Goal: Task Accomplishment & Management: Manage account settings

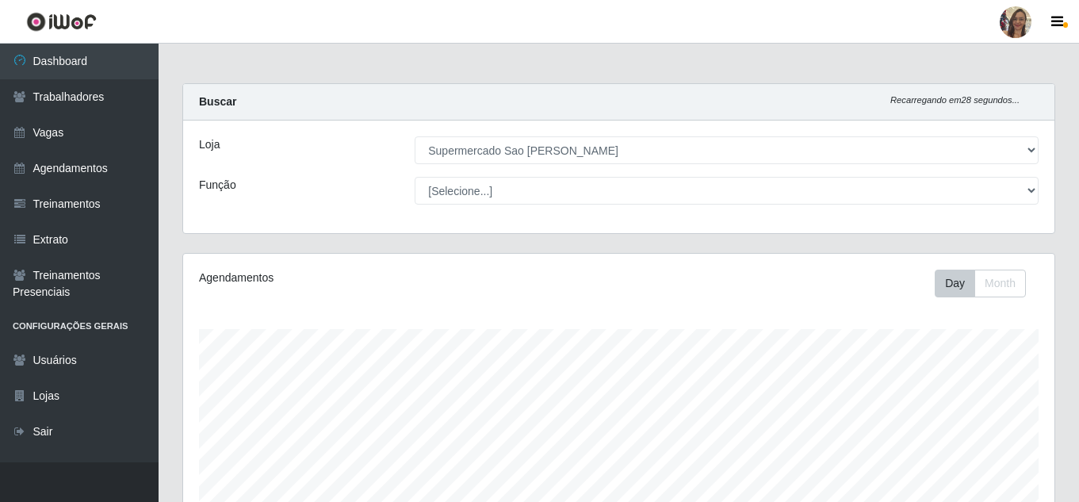
select select "383"
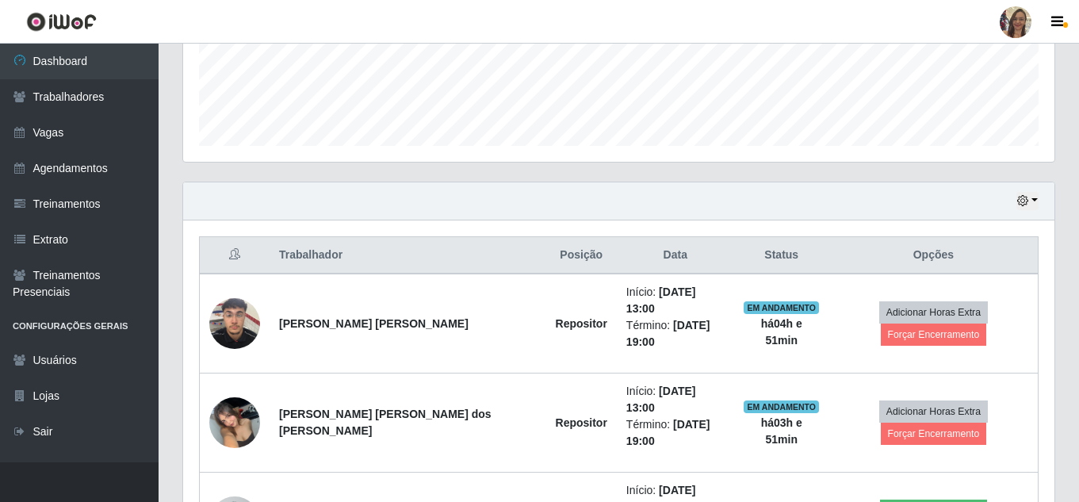
scroll to position [415, 0]
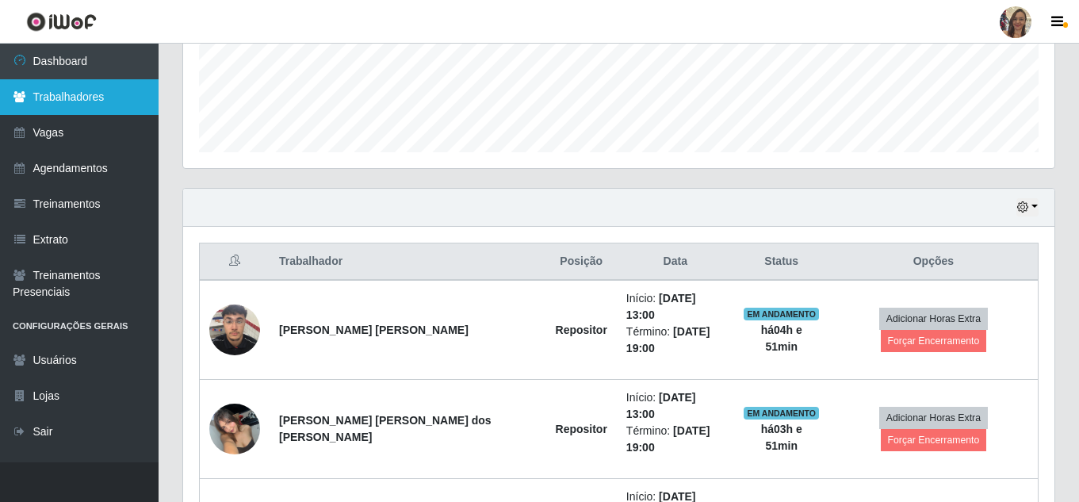
click at [76, 100] on link "Trabalhadores" at bounding box center [79, 97] width 159 height 36
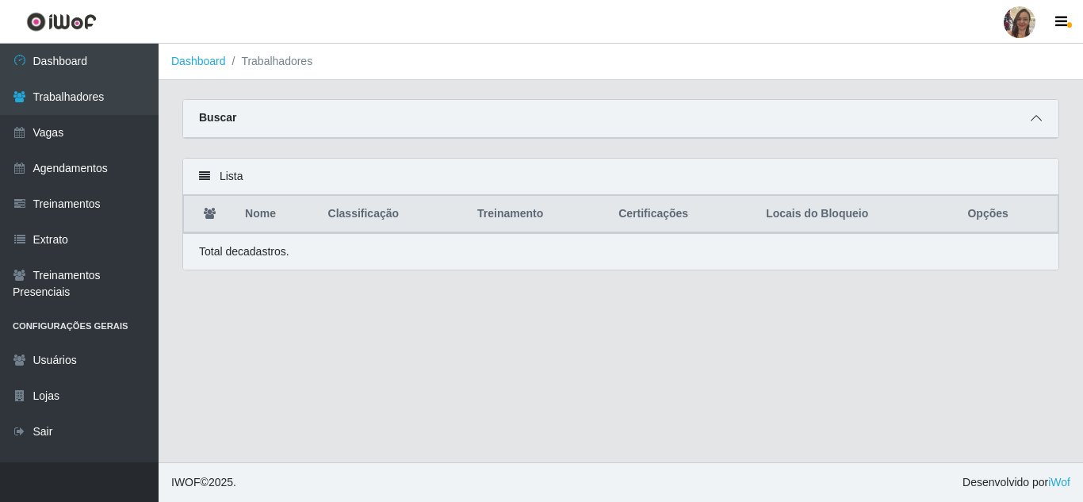
click at [1030, 117] on span at bounding box center [1036, 118] width 19 height 18
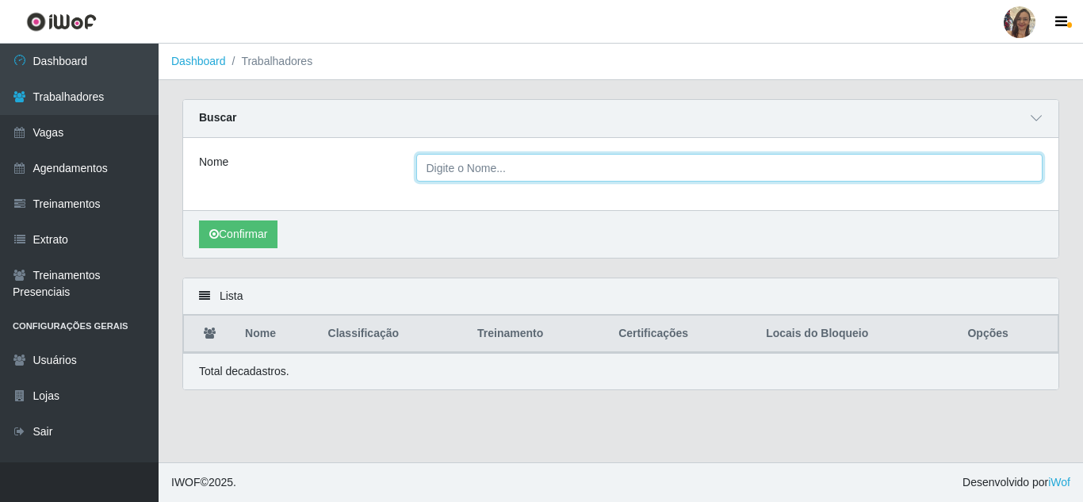
click at [460, 174] on input "Nome" at bounding box center [729, 168] width 627 height 28
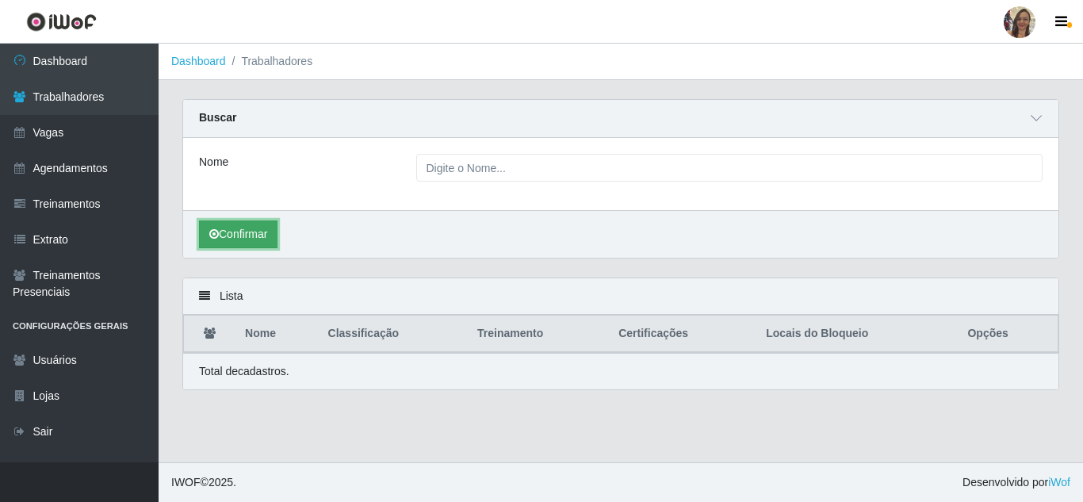
click at [244, 237] on button "Confirmar" at bounding box center [238, 234] width 78 height 28
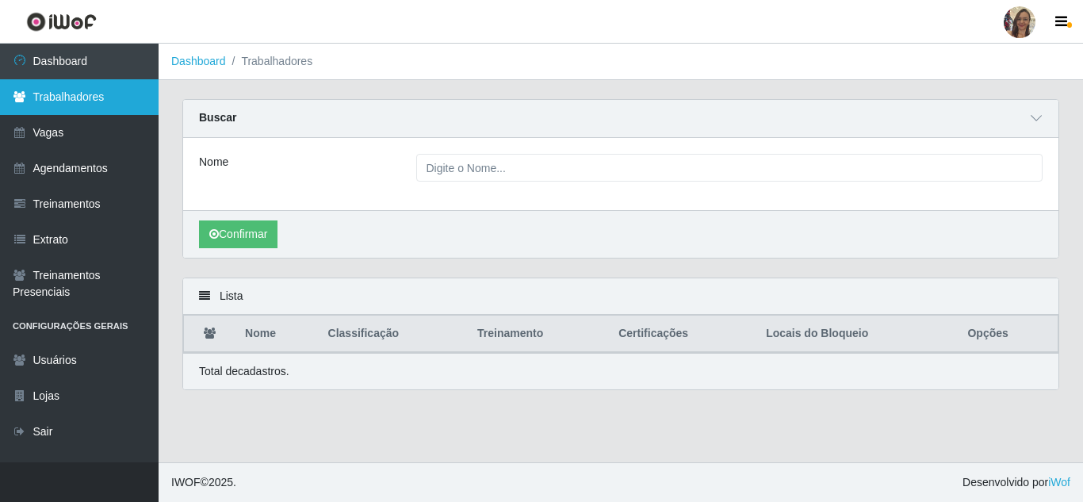
click at [82, 99] on link "Trabalhadores" at bounding box center [79, 97] width 159 height 36
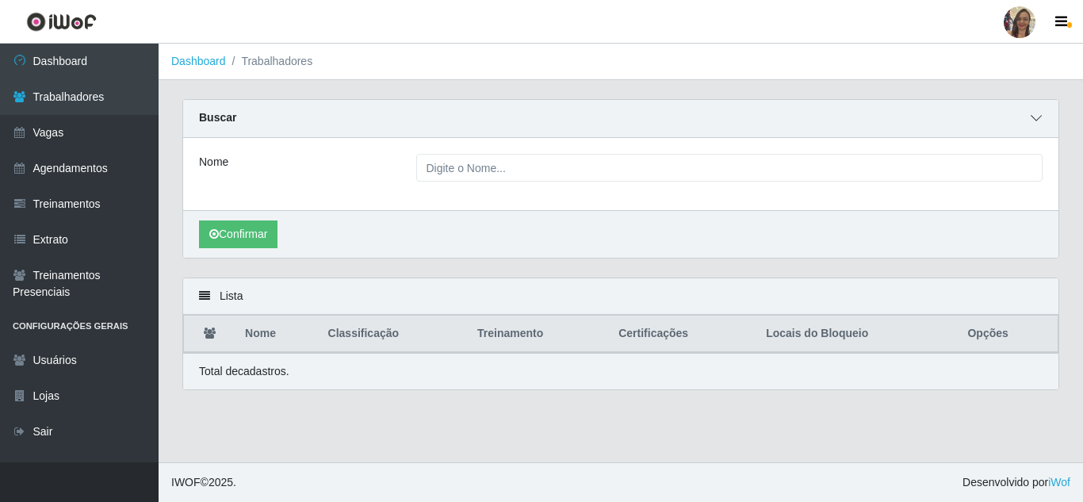
click at [1038, 117] on icon at bounding box center [1036, 118] width 11 height 11
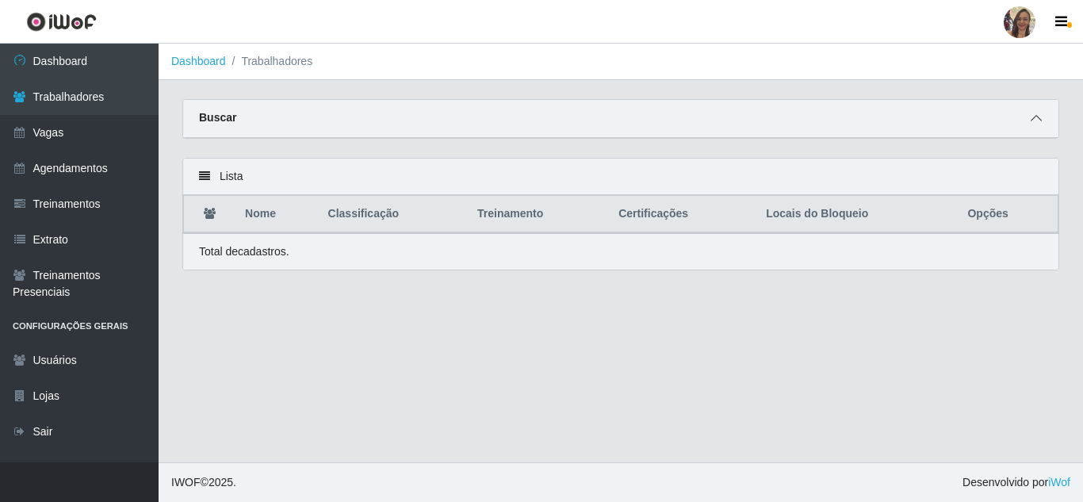
click at [1032, 123] on icon at bounding box center [1036, 118] width 11 height 11
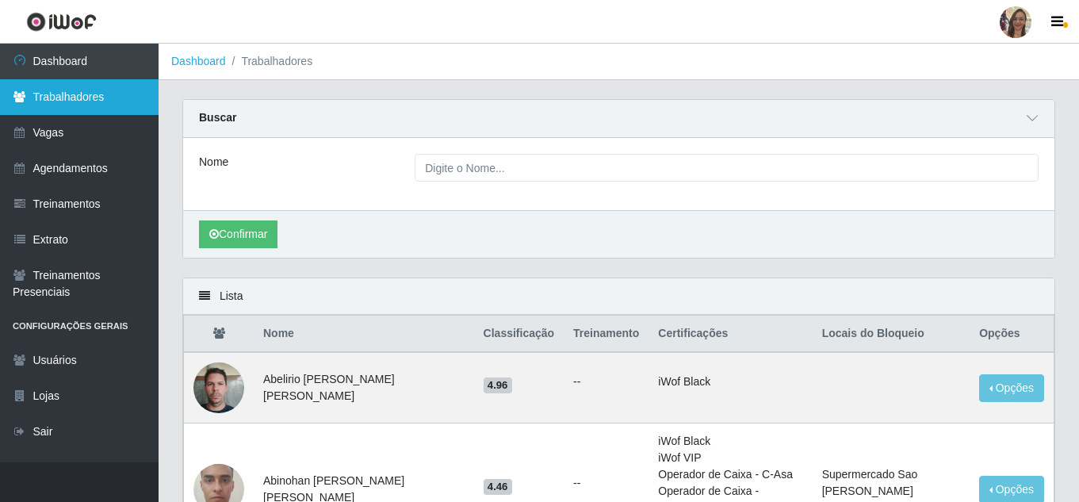
click at [59, 107] on link "Trabalhadores" at bounding box center [79, 97] width 159 height 36
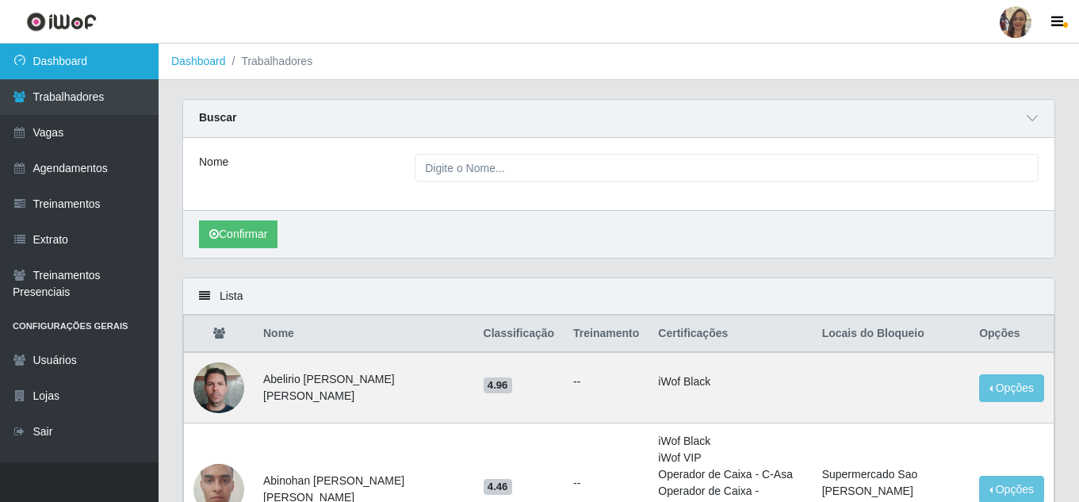
click at [67, 63] on link "Dashboard" at bounding box center [79, 62] width 159 height 36
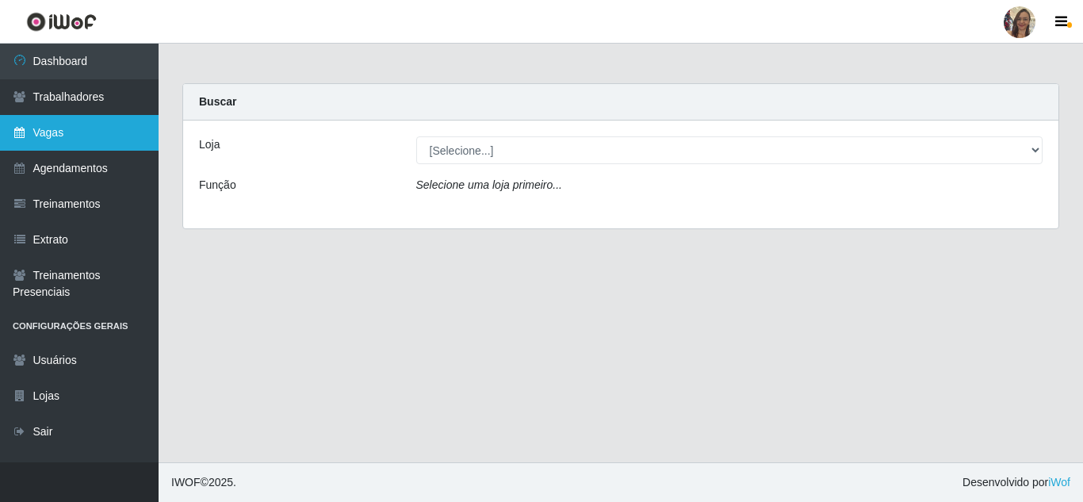
click at [52, 146] on link "Vagas" at bounding box center [79, 133] width 159 height 36
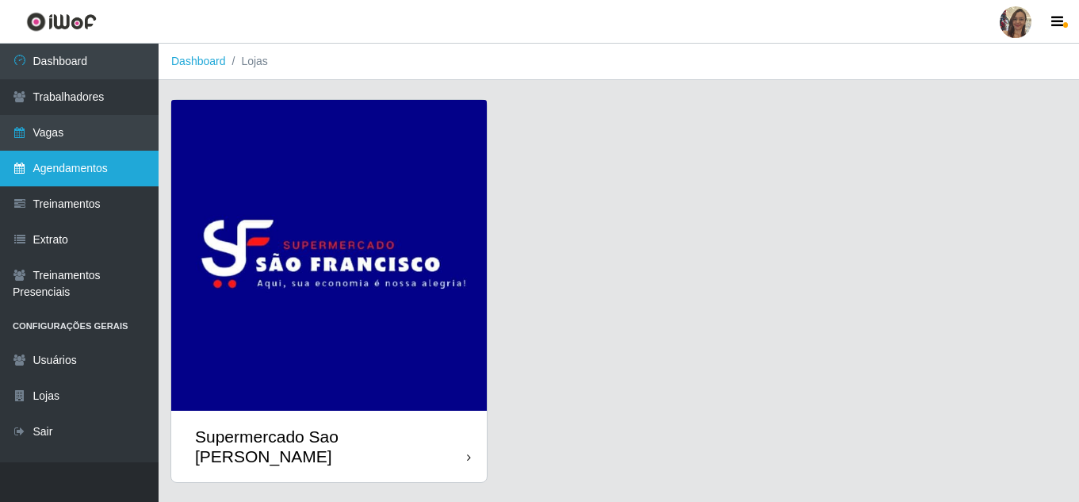
click at [52, 176] on link "Agendamentos" at bounding box center [79, 169] width 159 height 36
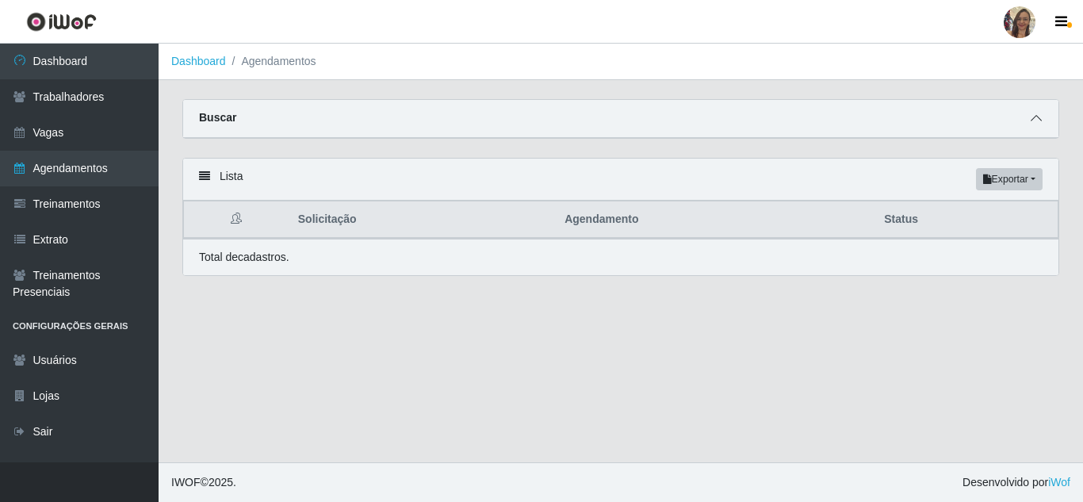
click at [1041, 124] on icon at bounding box center [1036, 118] width 11 height 11
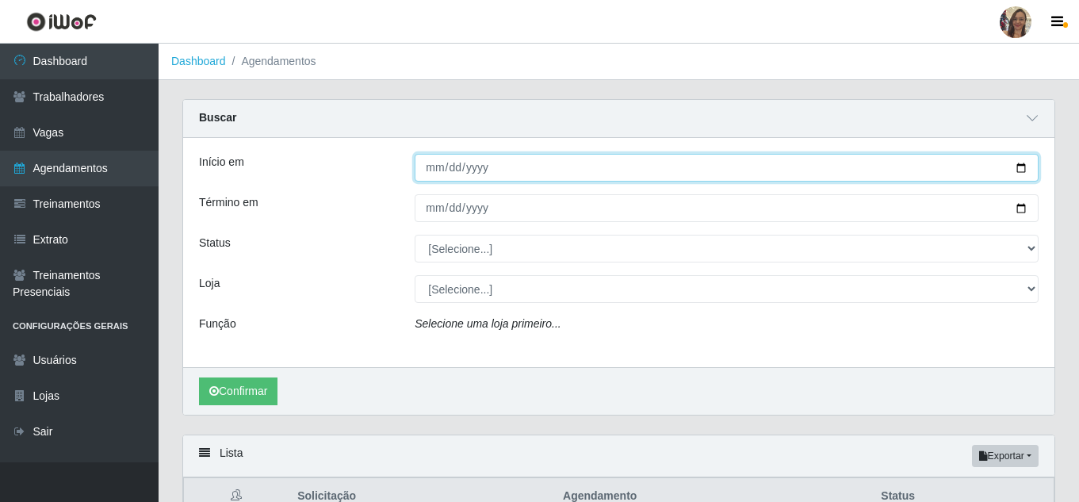
click at [431, 166] on input "Início em" at bounding box center [727, 168] width 624 height 28
click at [432, 174] on input "Início em" at bounding box center [727, 168] width 624 height 28
type input "[DATE]"
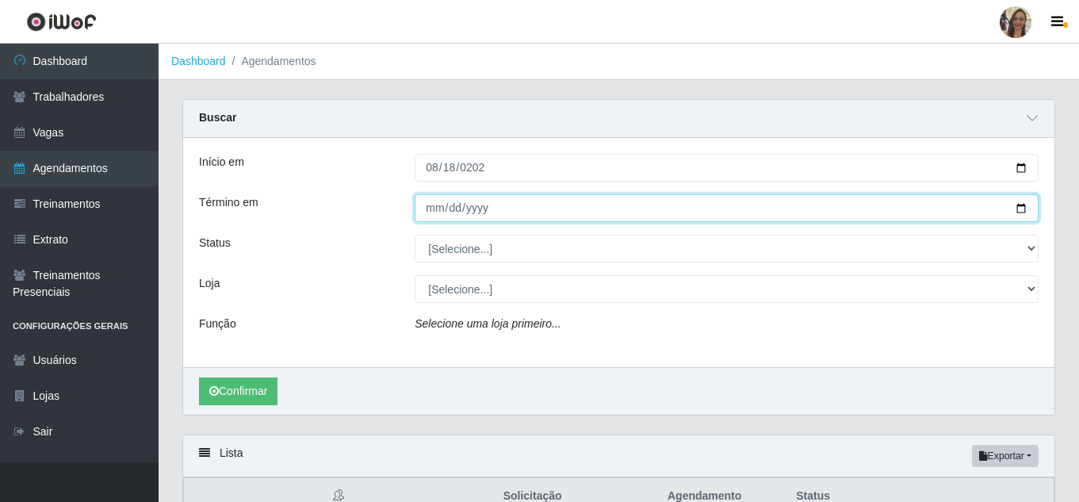
click at [430, 212] on input "Término em" at bounding box center [727, 208] width 624 height 28
type input "[DATE]"
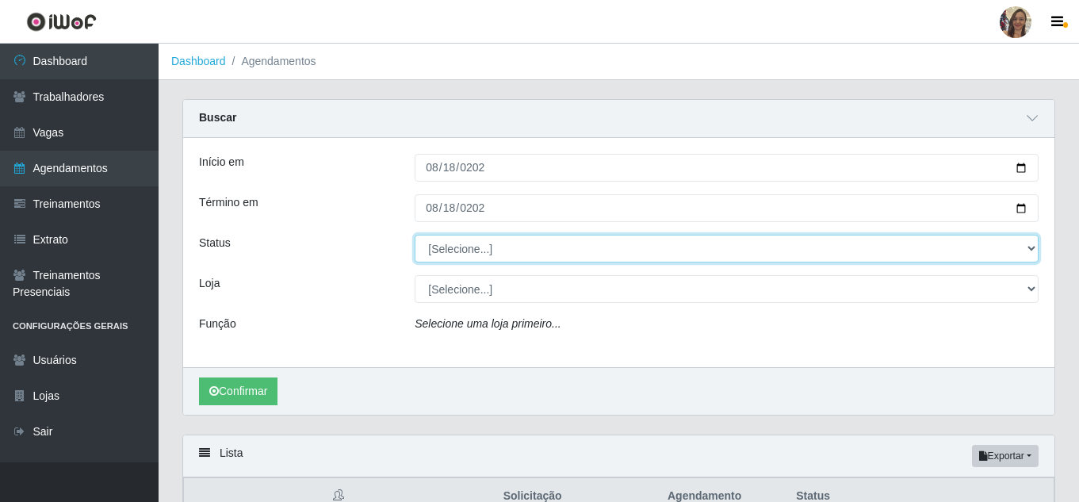
click at [470, 247] on select "[Selecione...] AGENDADO AGUARDANDO LIBERAR EM ANDAMENTO EM REVISÃO FINALIZADO C…" at bounding box center [727, 249] width 624 height 28
select select "FINALIZADO"
click at [415, 235] on select "[Selecione...] AGENDADO AGUARDANDO LIBERAR EM ANDAMENTO EM REVISÃO FINALIZADO C…" at bounding box center [727, 249] width 624 height 28
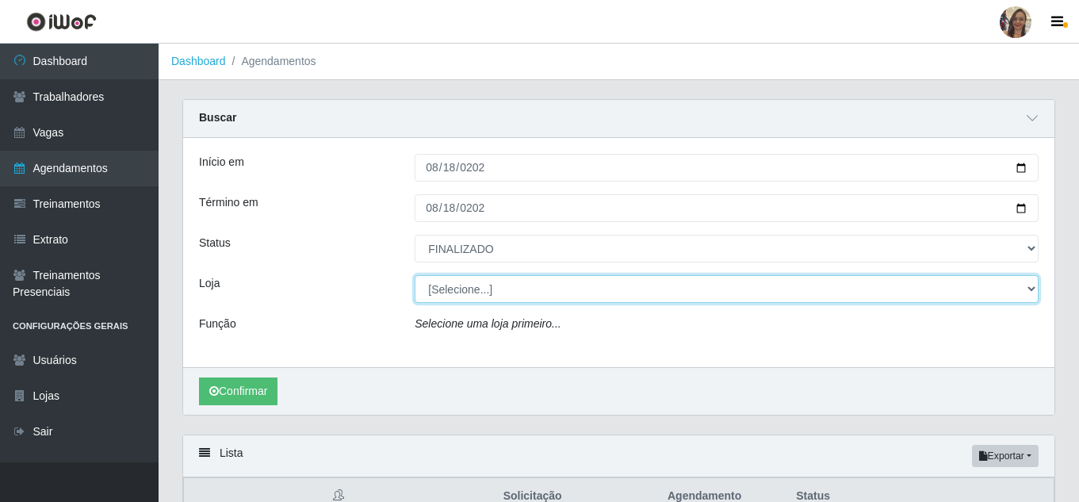
click at [451, 294] on select "[Selecione...] Supermercado Sao Francisco - Amarante" at bounding box center [727, 289] width 624 height 28
select select "383"
click at [415, 276] on select "[Selecione...] Supermercado Sao Francisco - Amarante" at bounding box center [727, 289] width 624 height 28
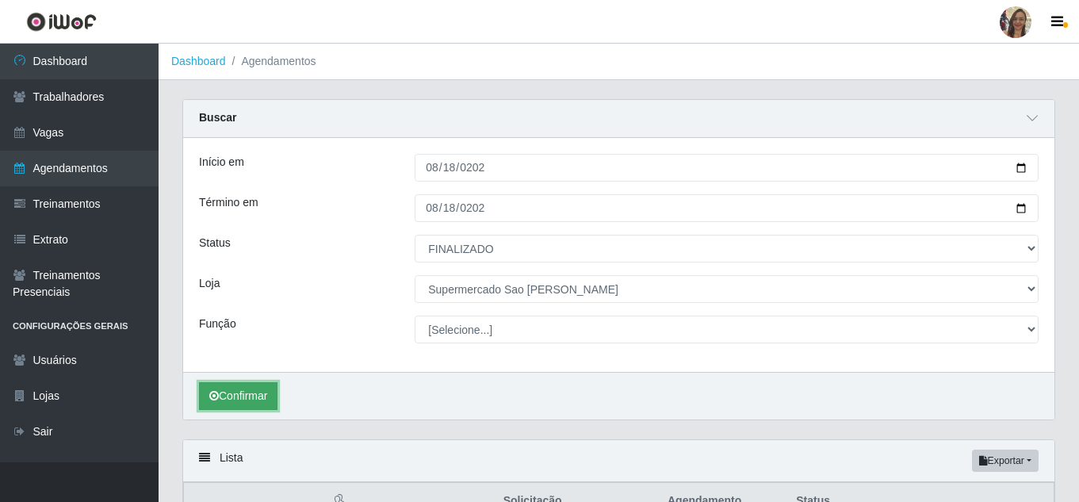
click at [214, 399] on icon "submit" at bounding box center [214, 395] width 10 height 11
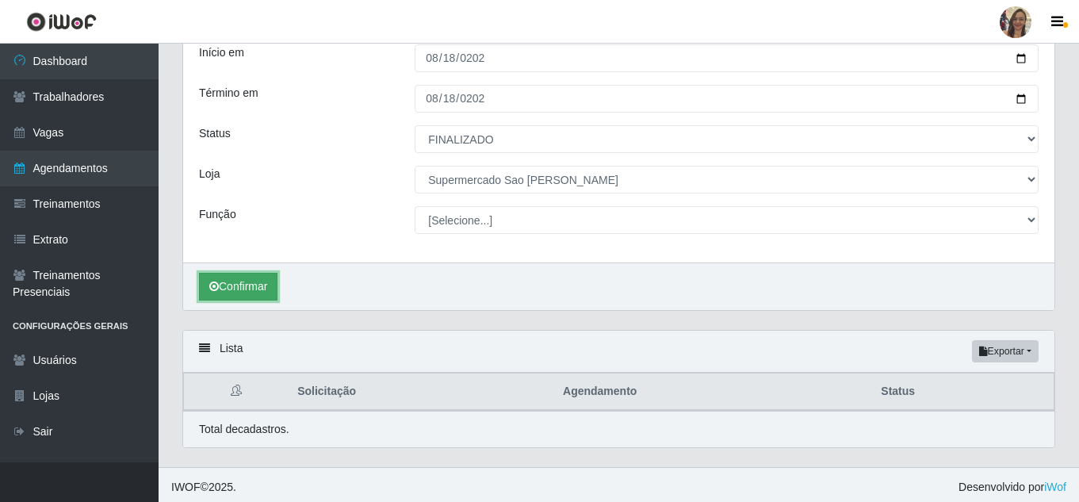
scroll to position [115, 0]
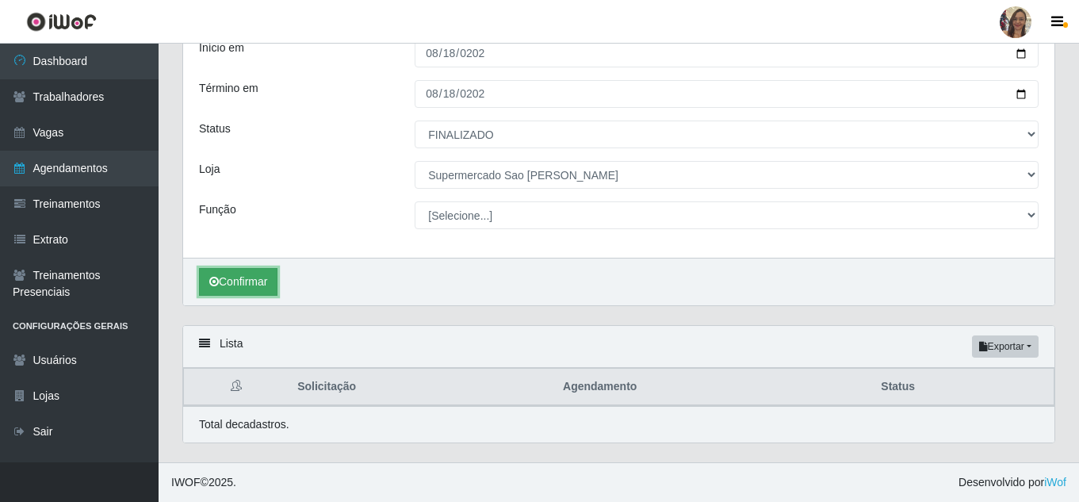
click at [212, 281] on icon "submit" at bounding box center [214, 281] width 10 height 11
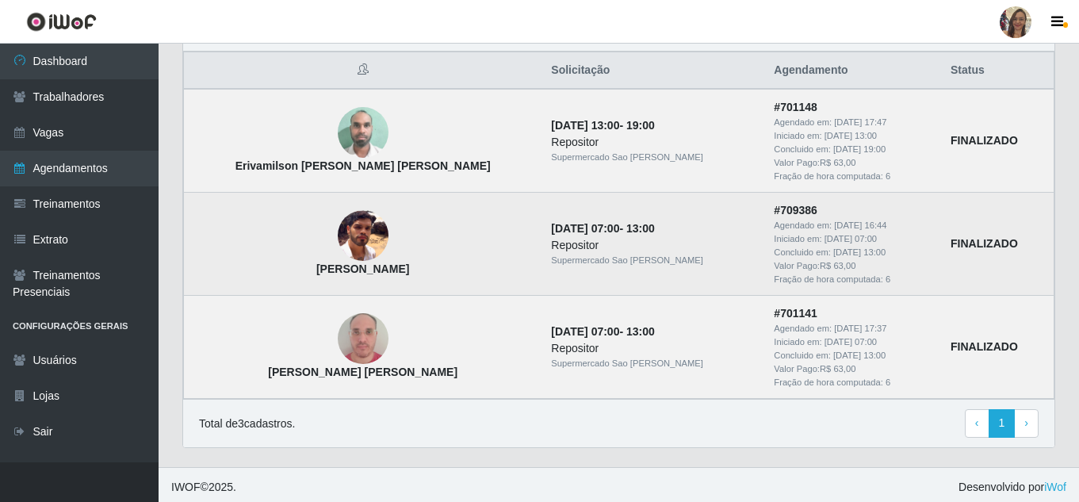
scroll to position [432, 0]
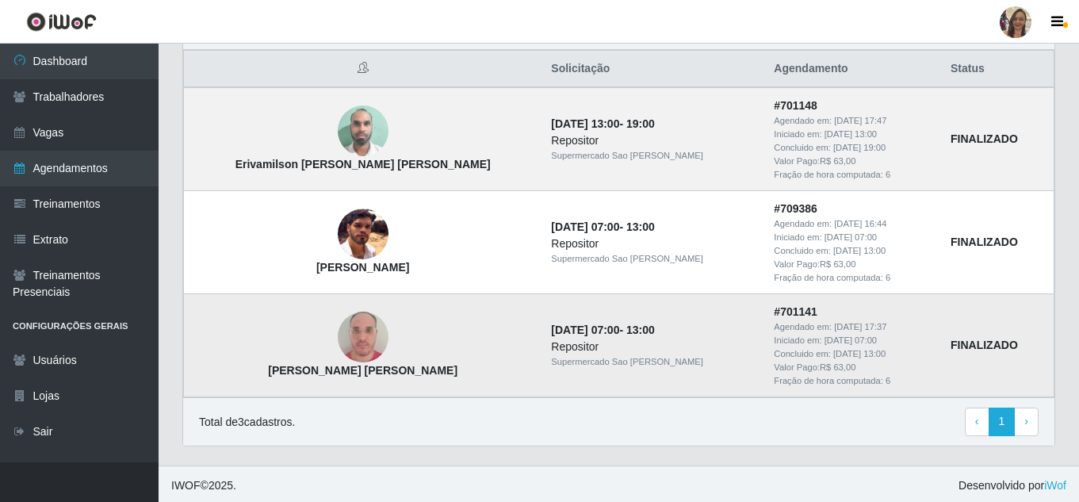
drag, startPoint x: 406, startPoint y: 373, endPoint x: 261, endPoint y: 374, distance: 145.1
click at [255, 376] on td "[PERSON_NAME] [PERSON_NAME]" at bounding box center [363, 345] width 358 height 103
drag, startPoint x: 228, startPoint y: 372, endPoint x: 411, endPoint y: 378, distance: 183.2
click at [411, 378] on td "[PERSON_NAME] [PERSON_NAME]" at bounding box center [363, 345] width 358 height 103
copy strong "[PERSON_NAME] [PERSON_NAME]"
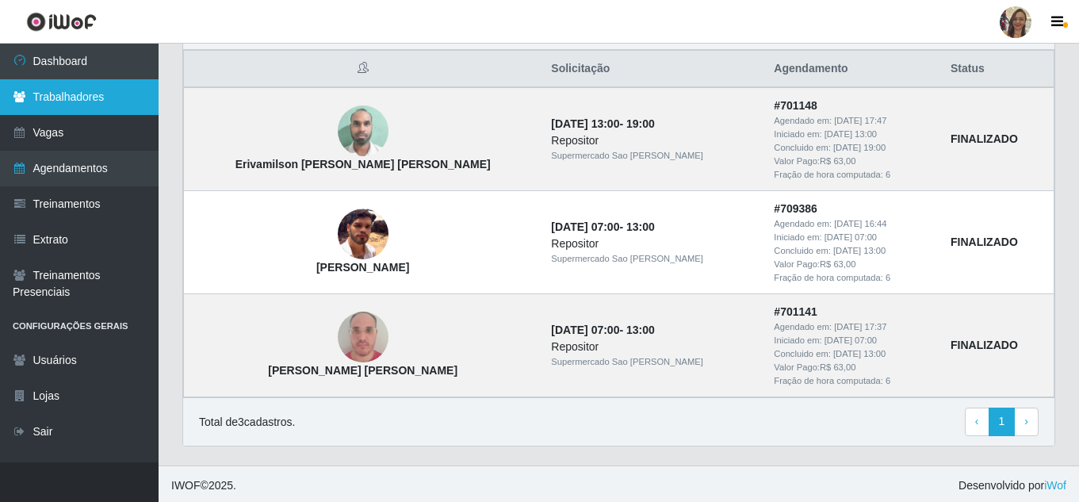
click at [67, 98] on link "Trabalhadores" at bounding box center [79, 97] width 159 height 36
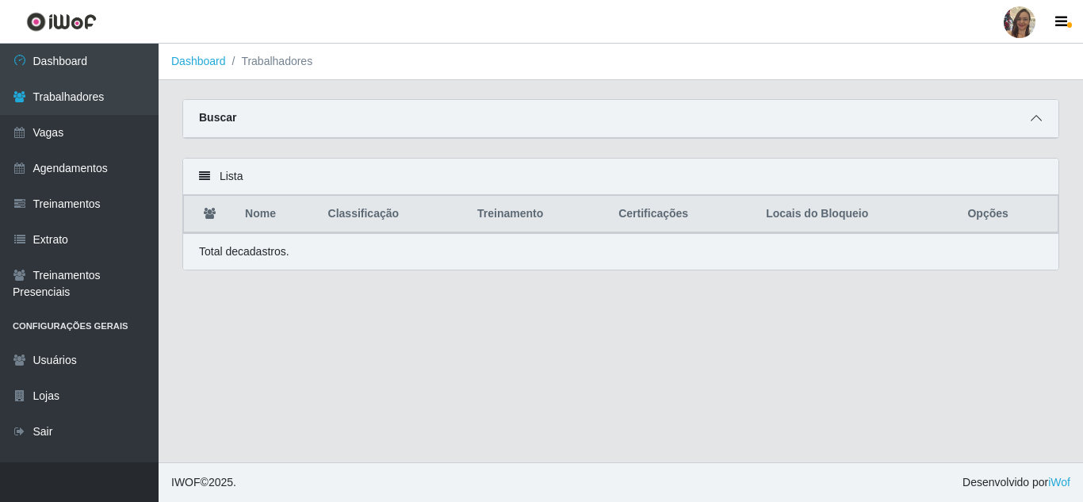
click at [1035, 120] on icon at bounding box center [1036, 118] width 11 height 11
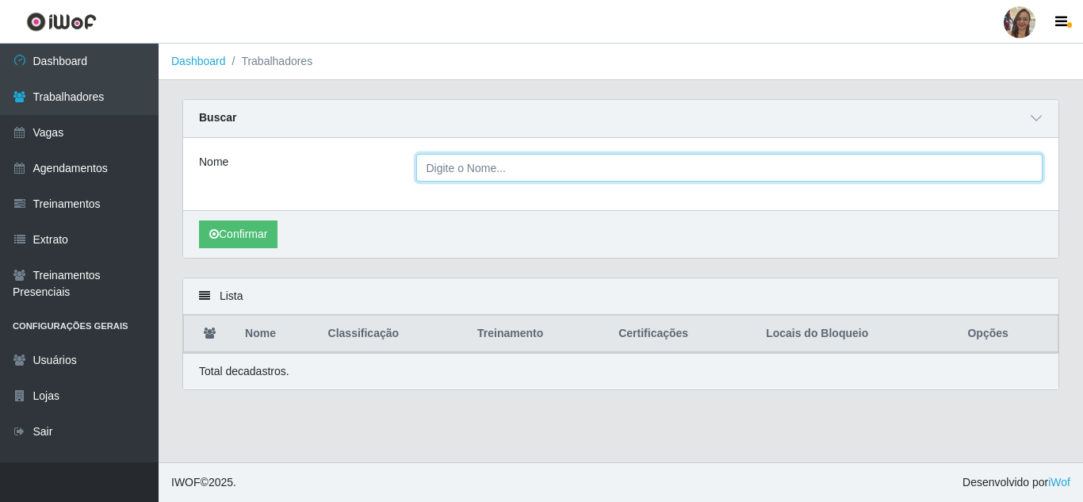
click at [472, 171] on input "Nome" at bounding box center [729, 168] width 627 height 28
paste input "[PERSON_NAME] [PERSON_NAME]"
type input "[PERSON_NAME] [PERSON_NAME]"
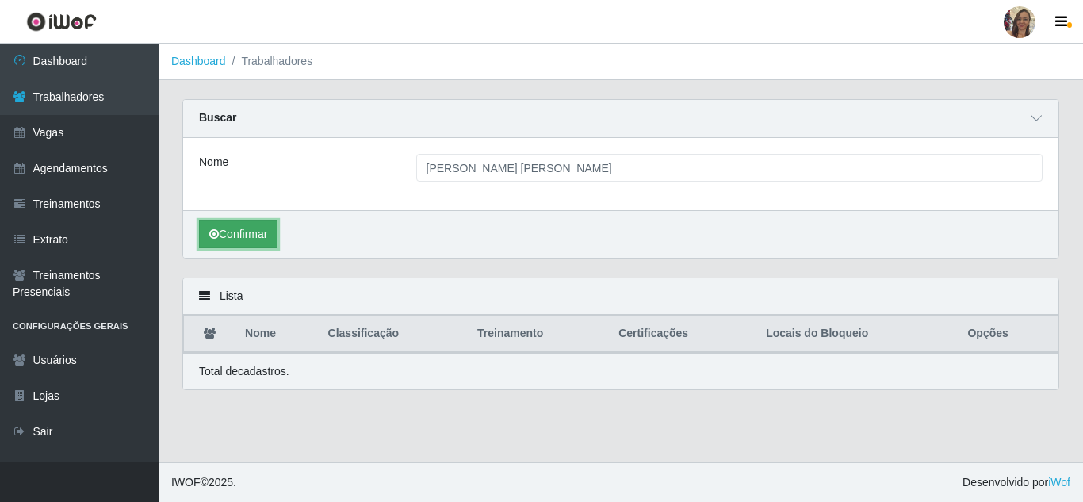
click at [214, 235] on icon "submit" at bounding box center [214, 233] width 10 height 11
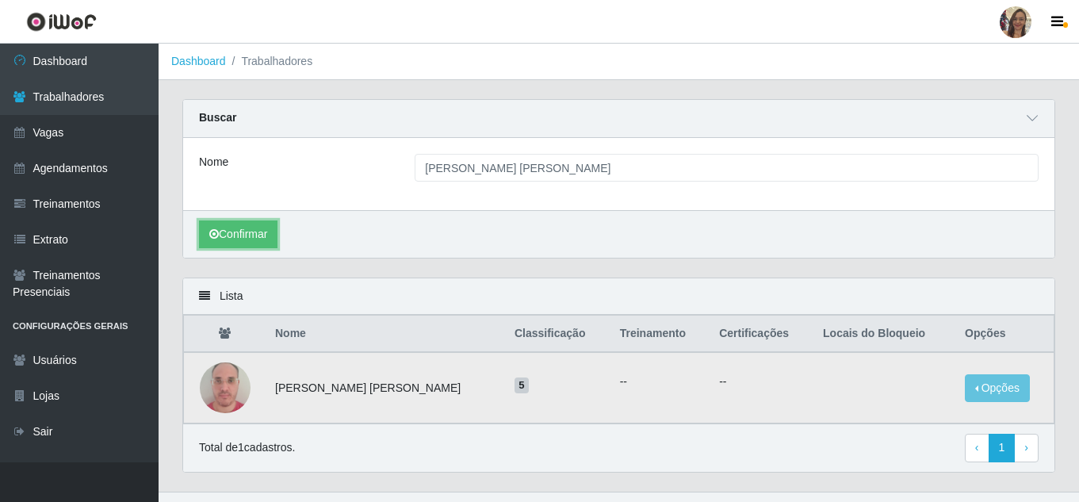
scroll to position [30, 0]
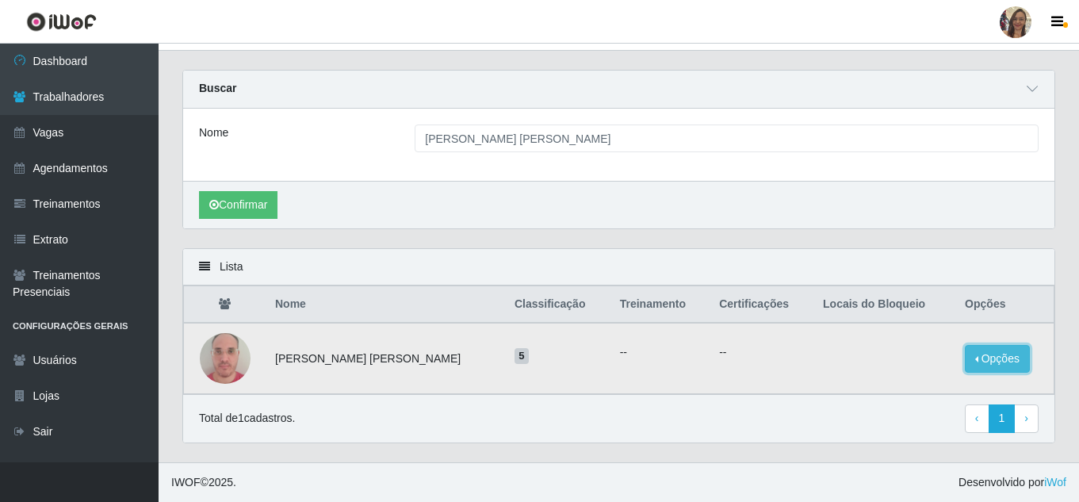
click at [996, 355] on button "Opções" at bounding box center [997, 359] width 65 height 28
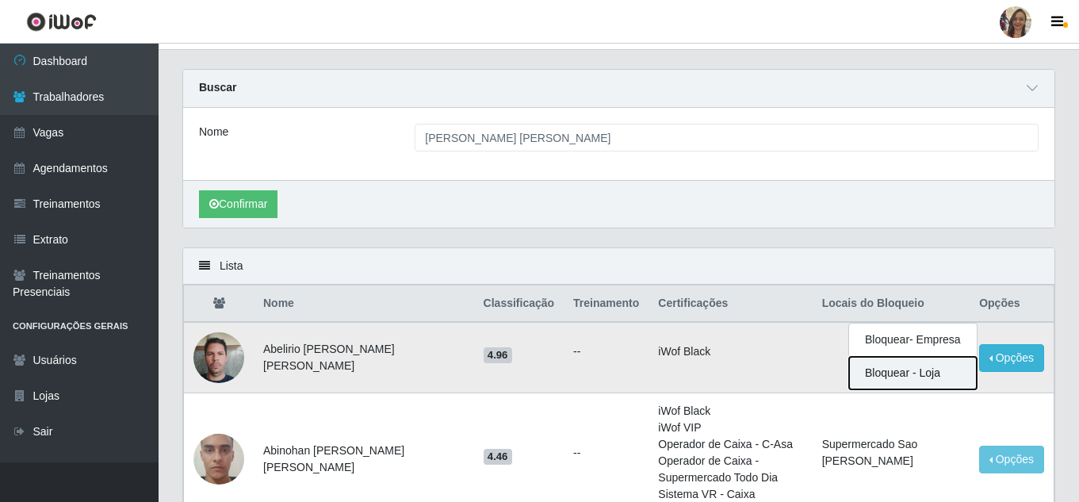
click at [896, 376] on button "Bloquear - Loja" at bounding box center [913, 373] width 128 height 33
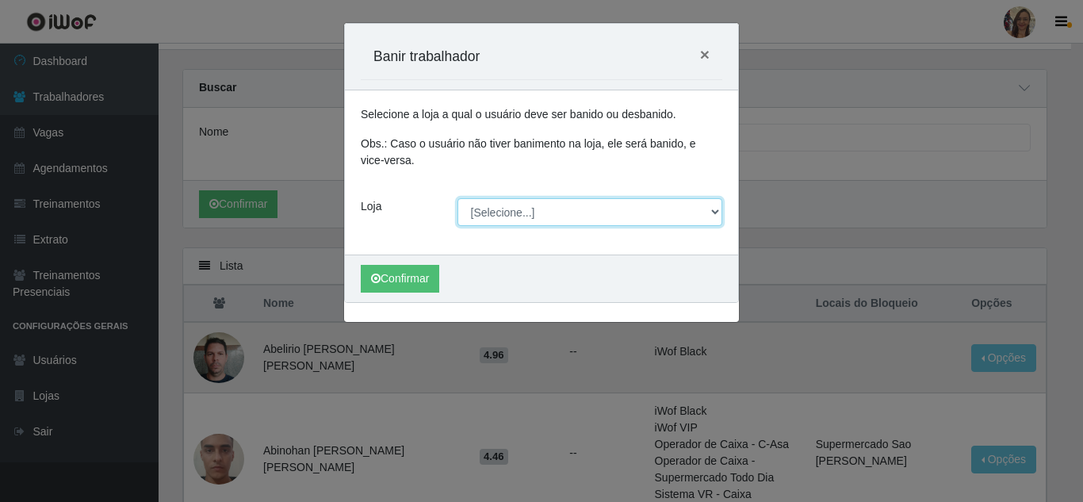
click at [718, 215] on select "[Selecione...] Supermercado Sao Francisco - Amarante" at bounding box center [590, 212] width 266 height 28
select select "383"
click at [457, 198] on select "[Selecione...] Supermercado Sao Francisco - Amarante" at bounding box center [590, 212] width 266 height 28
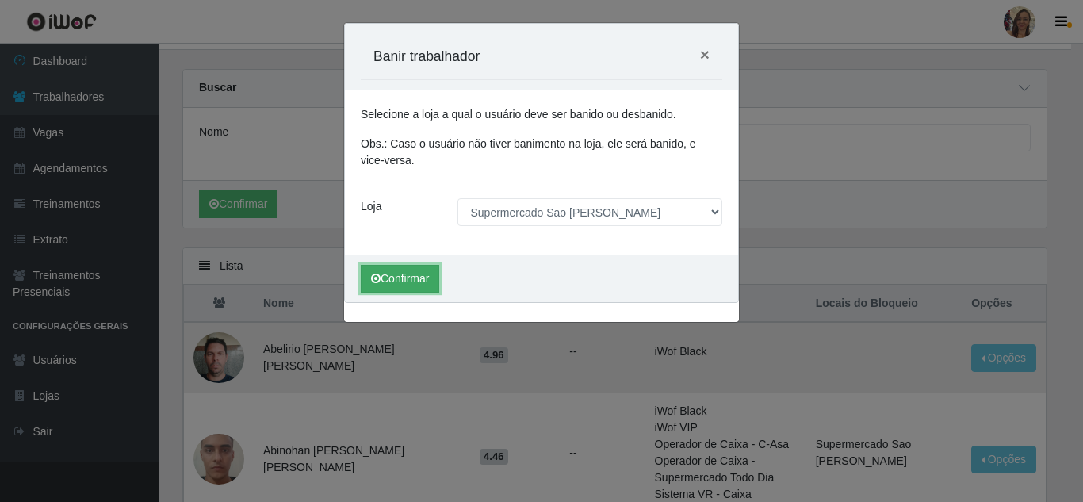
click at [394, 281] on button "Confirmar" at bounding box center [400, 279] width 78 height 28
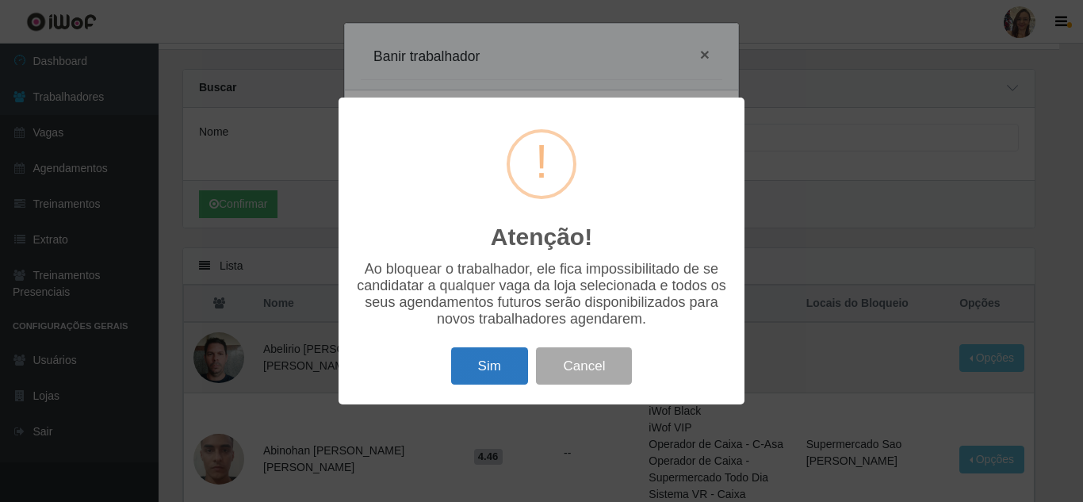
click at [491, 384] on button "Sim" at bounding box center [489, 365] width 77 height 37
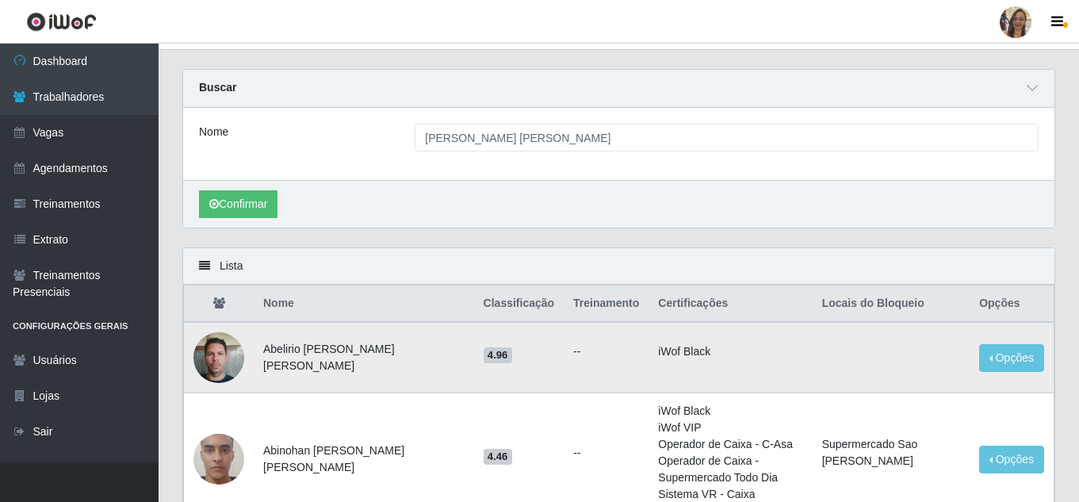
scroll to position [0, 0]
